Goal: Information Seeking & Learning: Learn about a topic

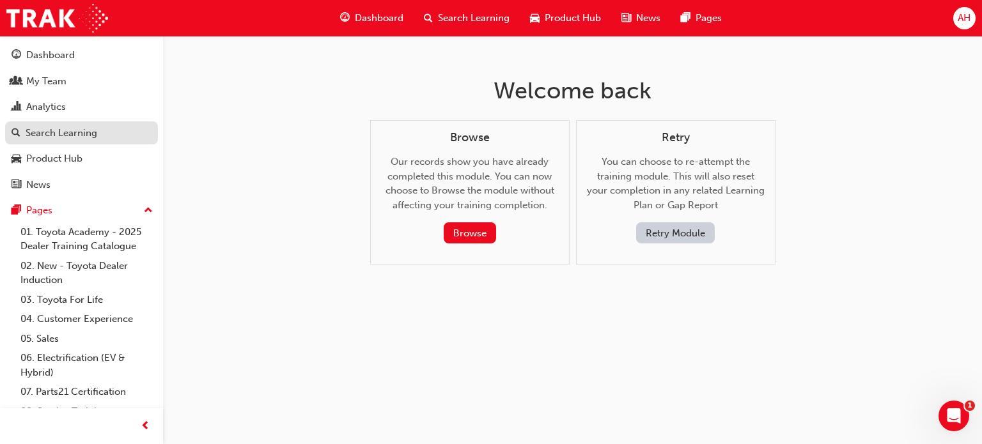
click at [84, 127] on div "Search Learning" at bounding box center [62, 133] width 72 height 15
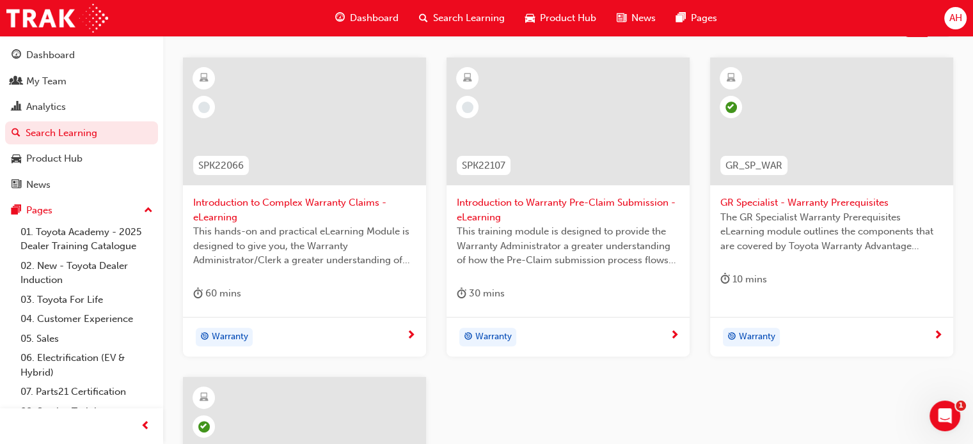
scroll to position [307, 0]
click at [285, 204] on span "Introduction to Complex Warranty Claims - eLearning" at bounding box center [304, 211] width 223 height 29
